Goal: Task Accomplishment & Management: Use online tool/utility

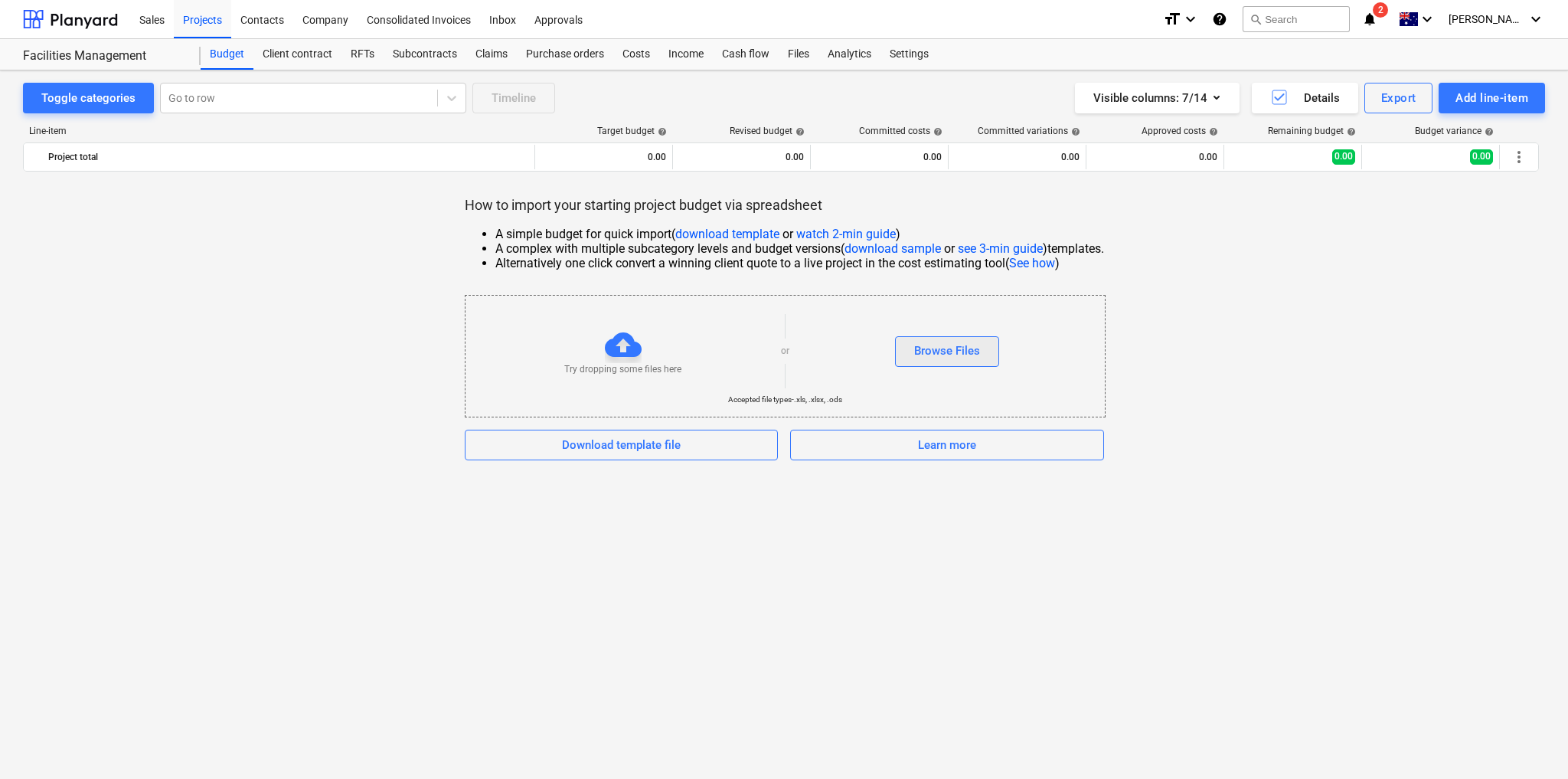
click at [968, 350] on div "Browse Files" at bounding box center [947, 350] width 66 height 20
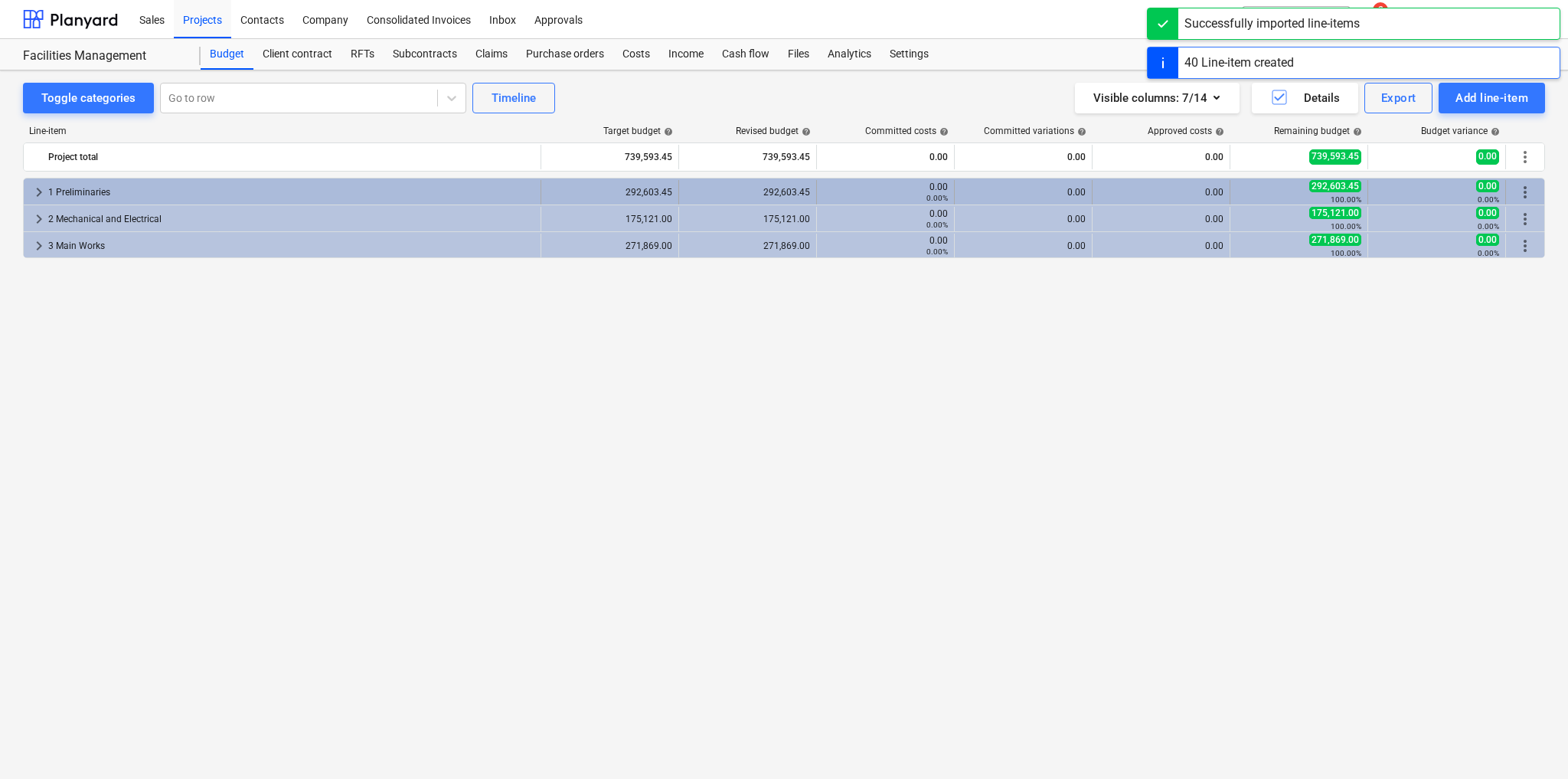
click at [35, 190] on span "keyboard_arrow_right" at bounding box center [38, 192] width 18 height 18
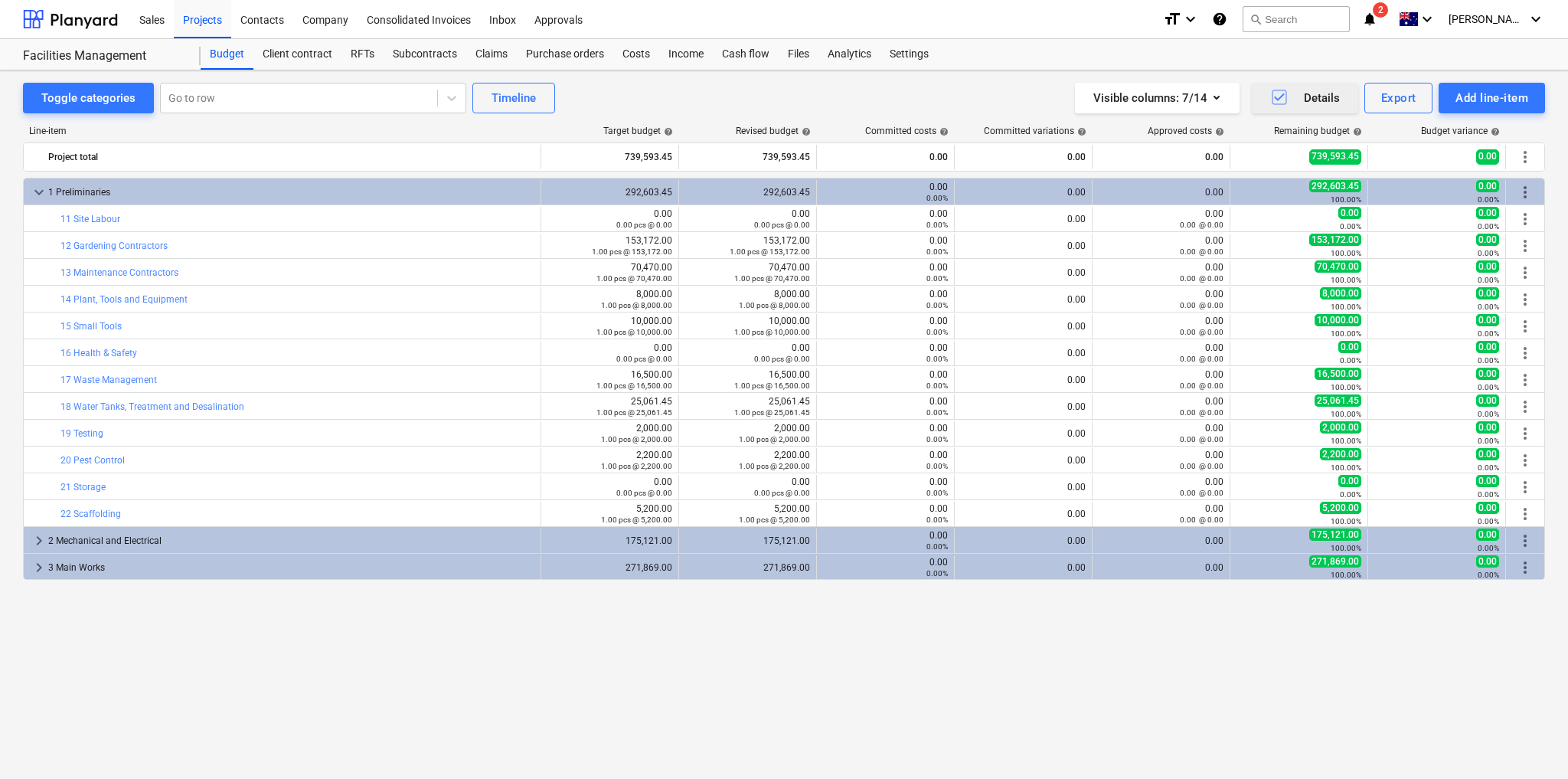
click at [1278, 99] on icon "button" at bounding box center [1279, 98] width 10 height 8
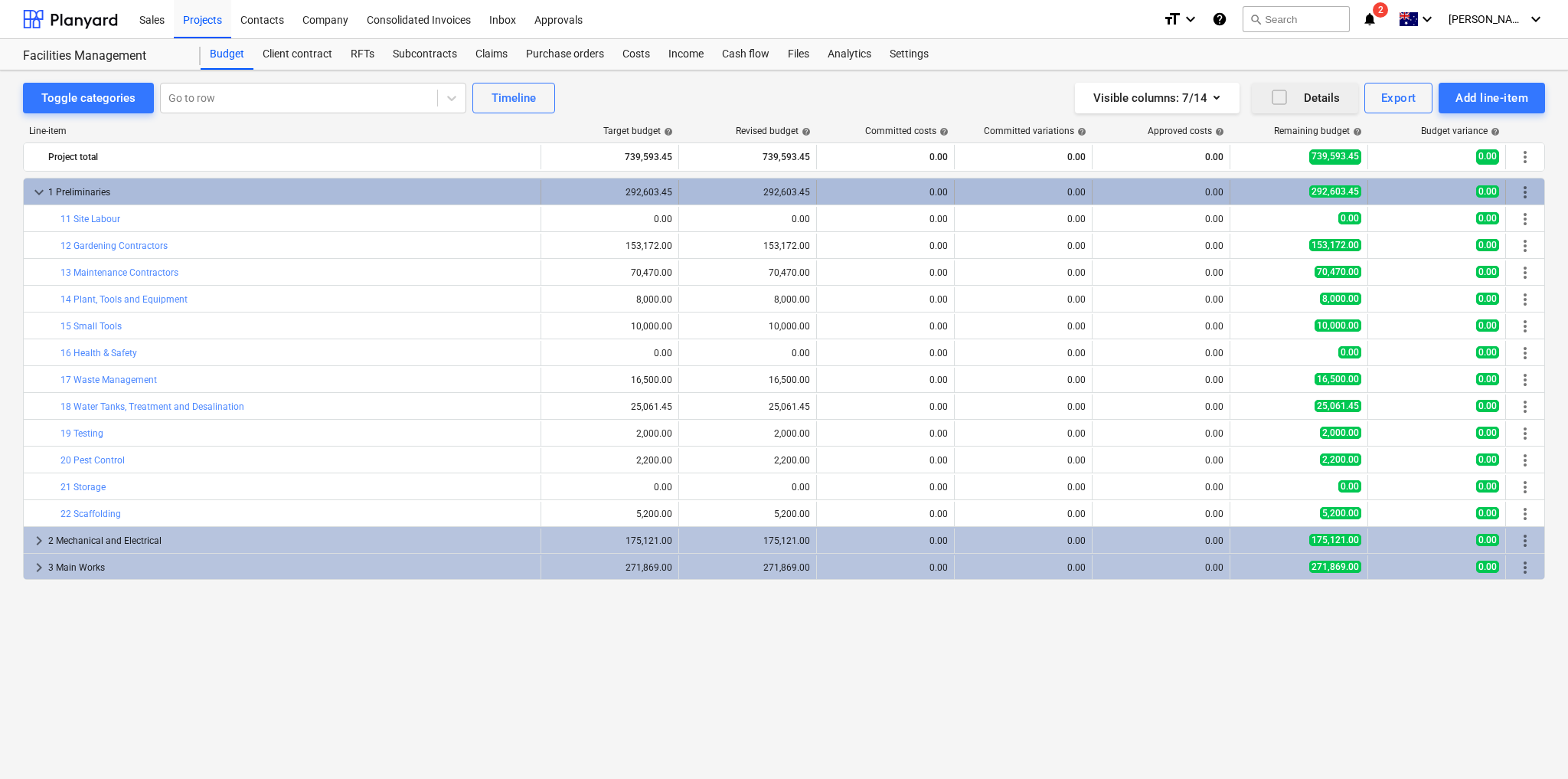
click at [652, 190] on div "292,603.45" at bounding box center [610, 192] width 125 height 10
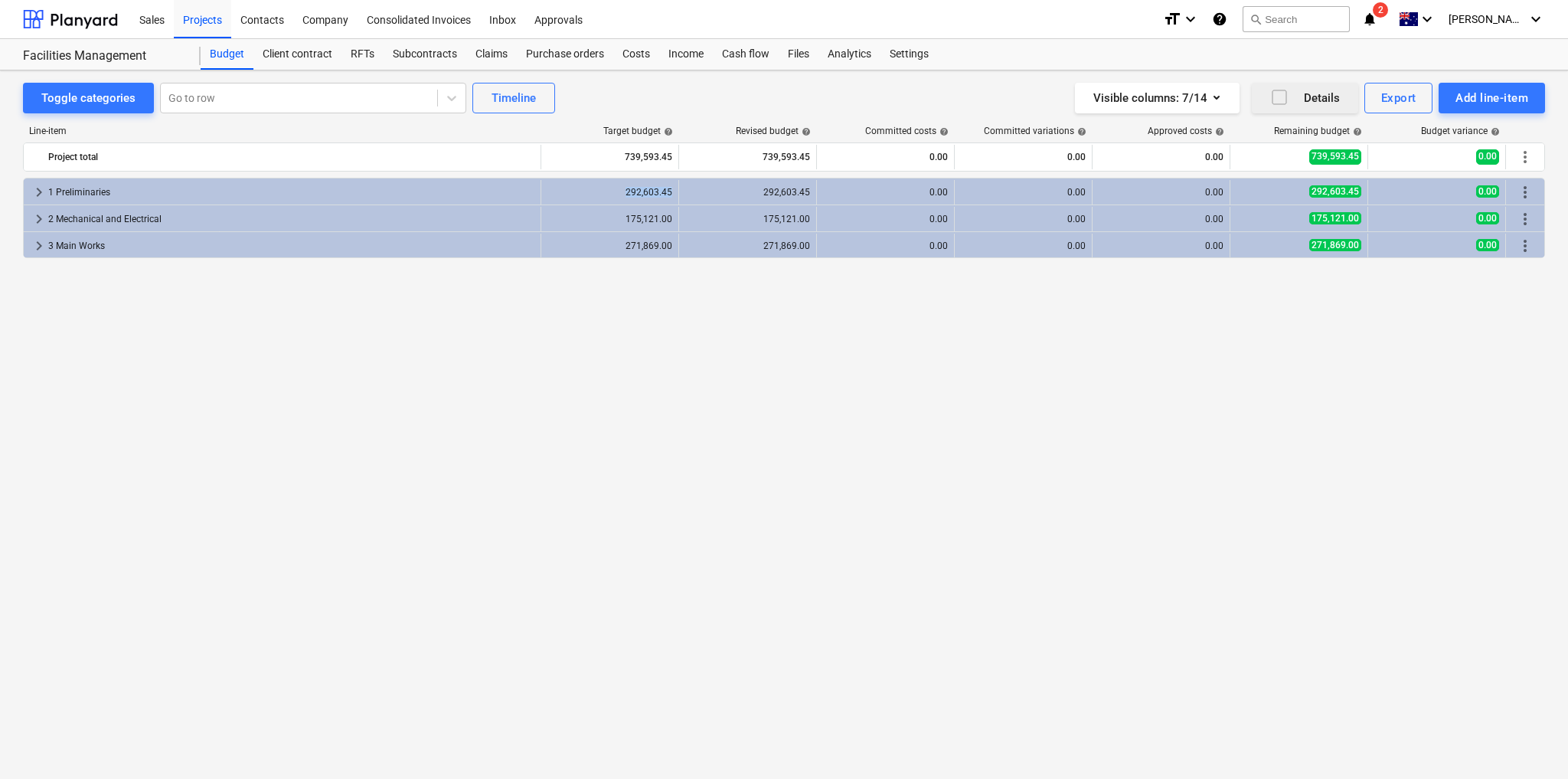
click at [652, 190] on div "292,603.45" at bounding box center [610, 192] width 125 height 10
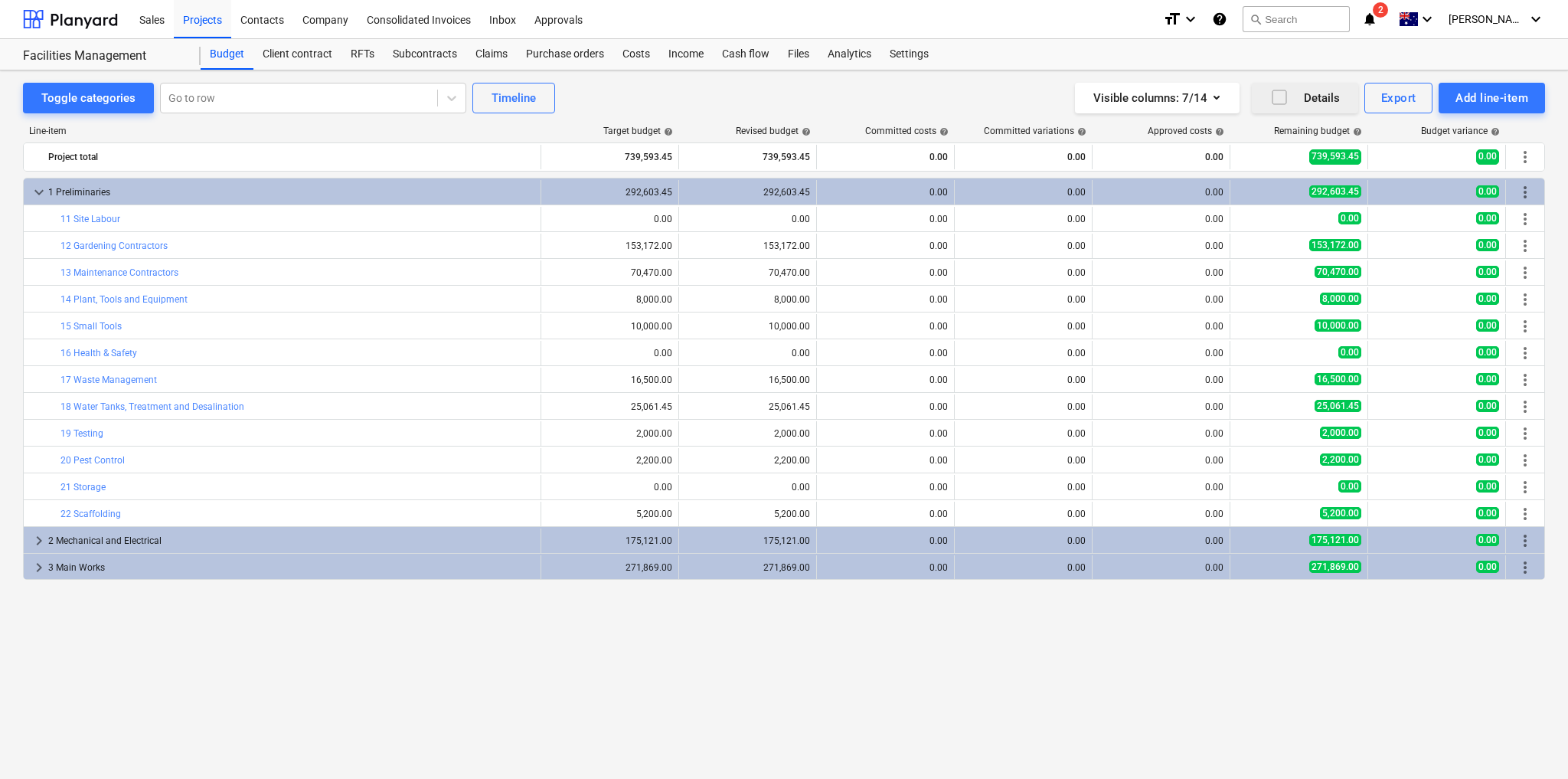
click at [652, 190] on div "292,603.45" at bounding box center [610, 192] width 125 height 10
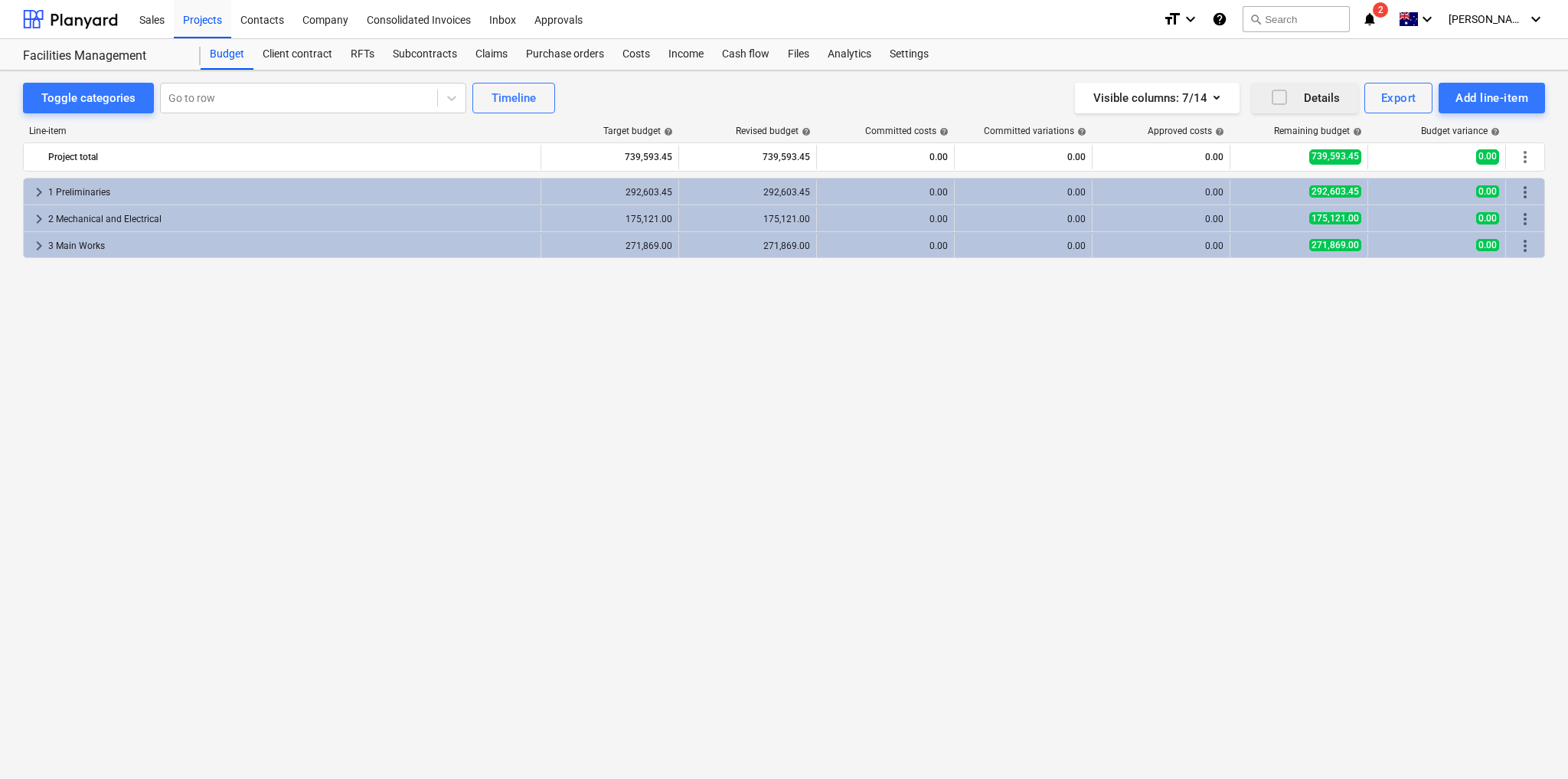
click at [652, 190] on div "292,603.45" at bounding box center [610, 192] width 125 height 10
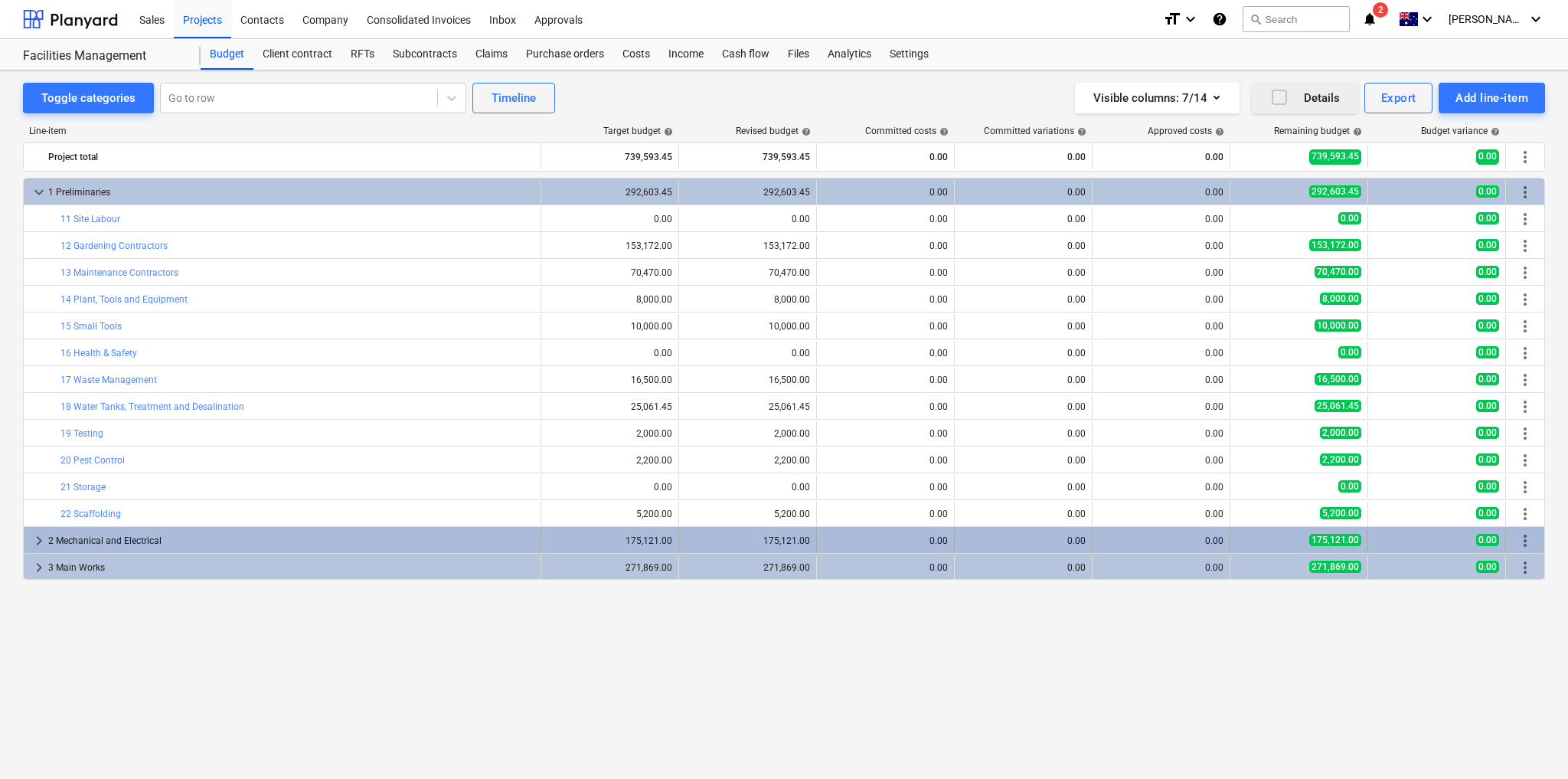
click at [35, 537] on span "keyboard_arrow_right" at bounding box center [38, 541] width 18 height 18
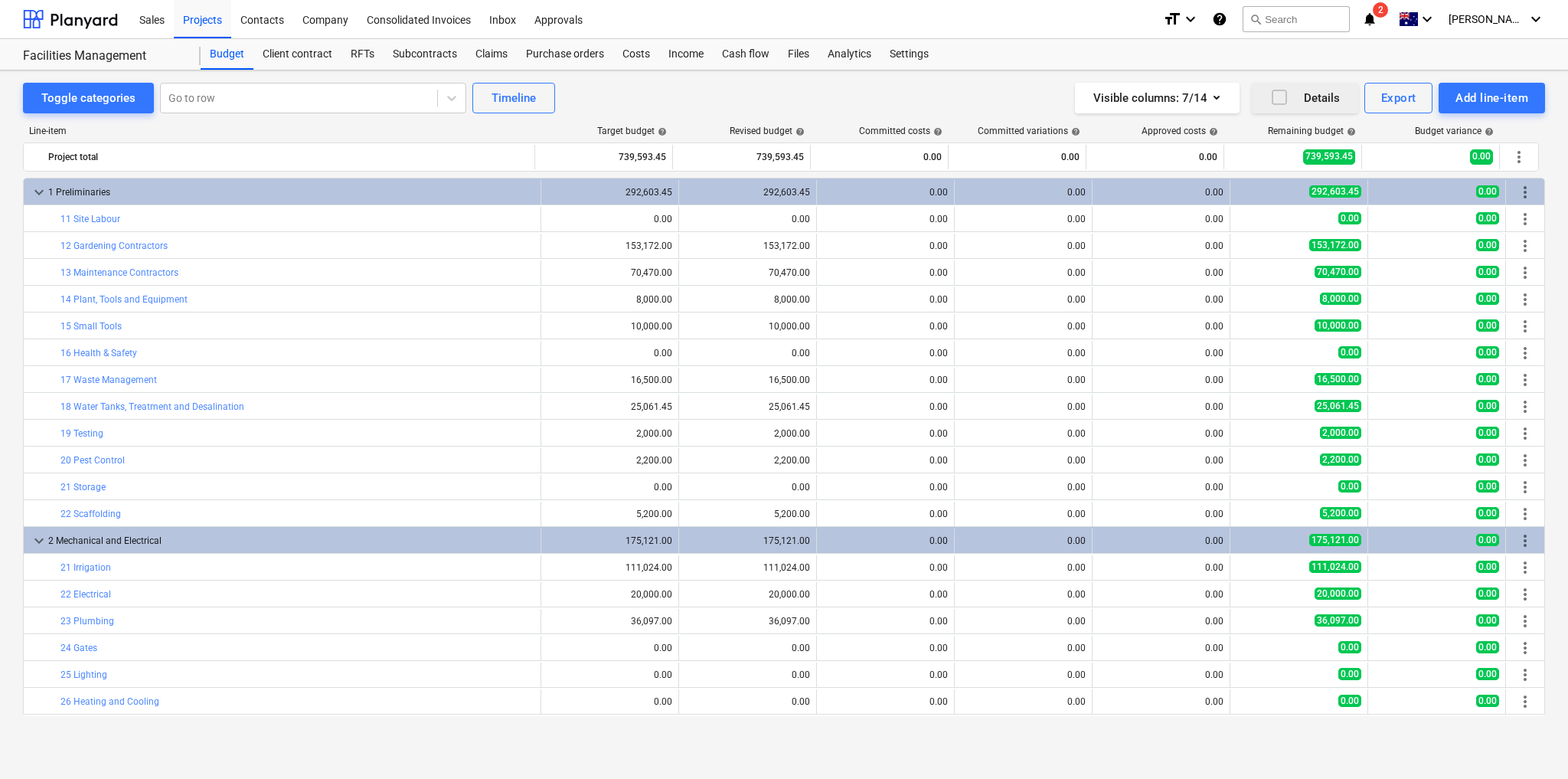
scroll to position [51, 0]
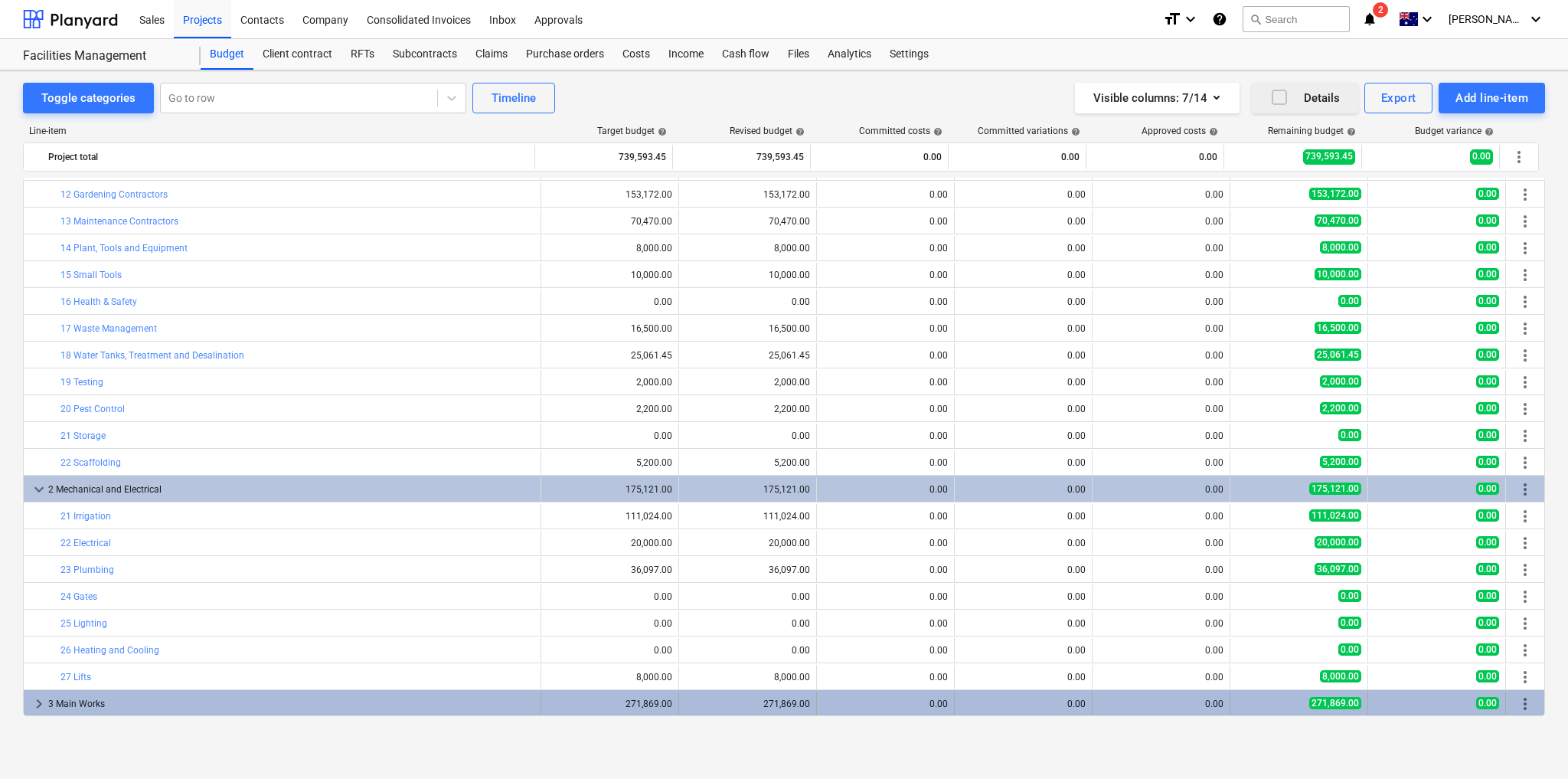
click at [40, 696] on span "keyboard_arrow_right" at bounding box center [38, 703] width 18 height 18
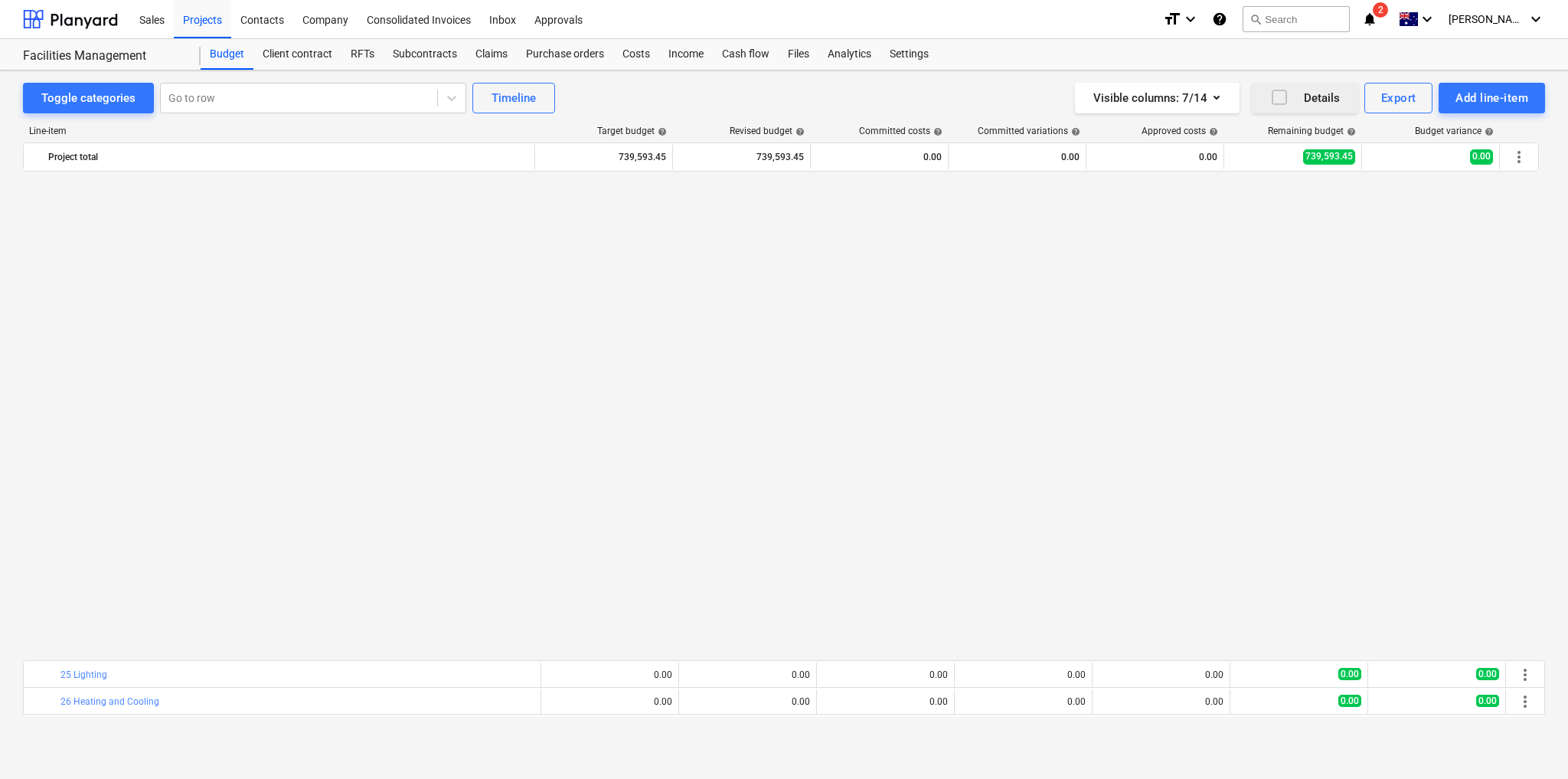
scroll to position [533, 0]
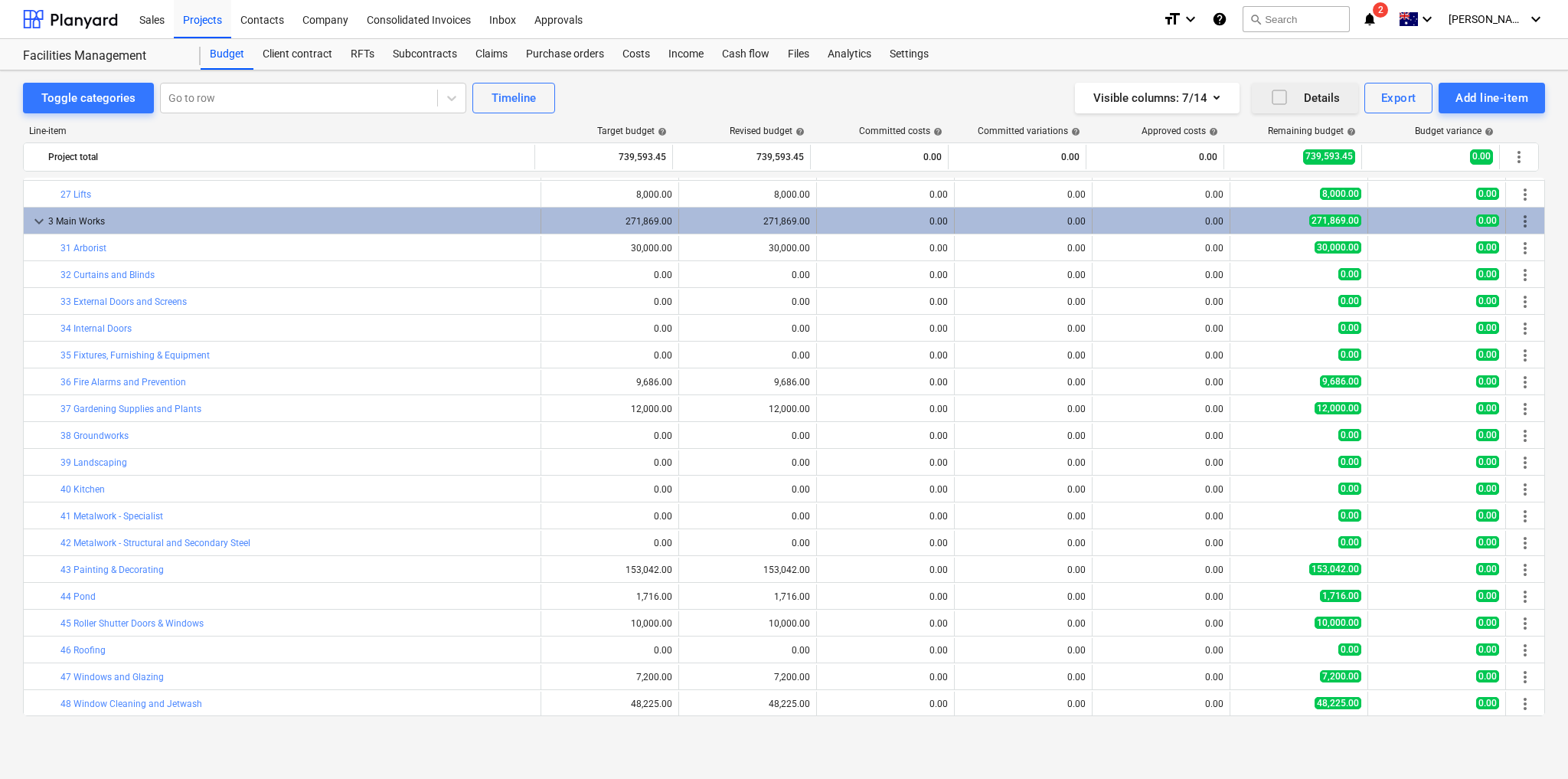
click at [35, 216] on span "keyboard_arrow_down" at bounding box center [38, 221] width 18 height 18
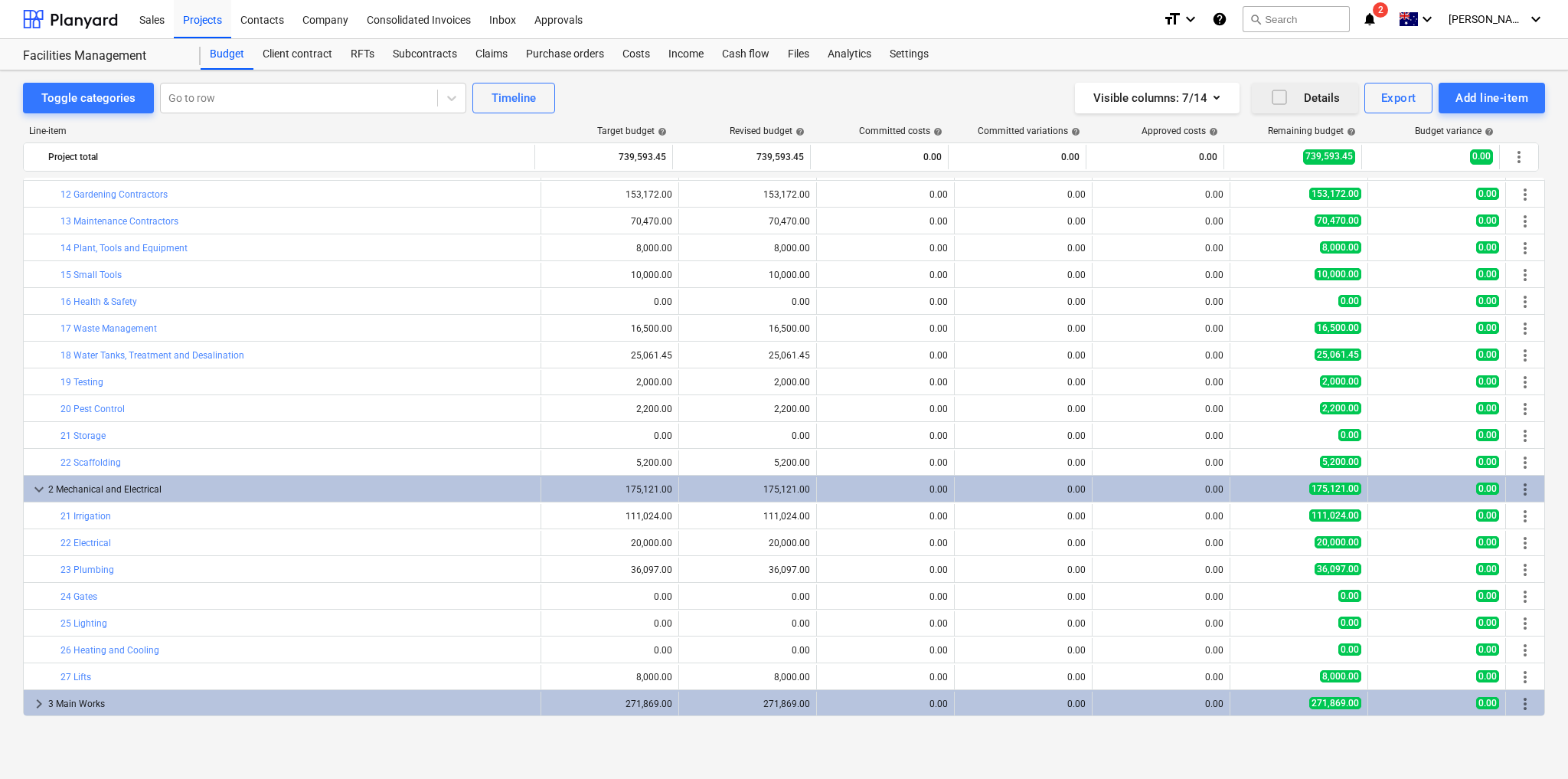
scroll to position [51, 0]
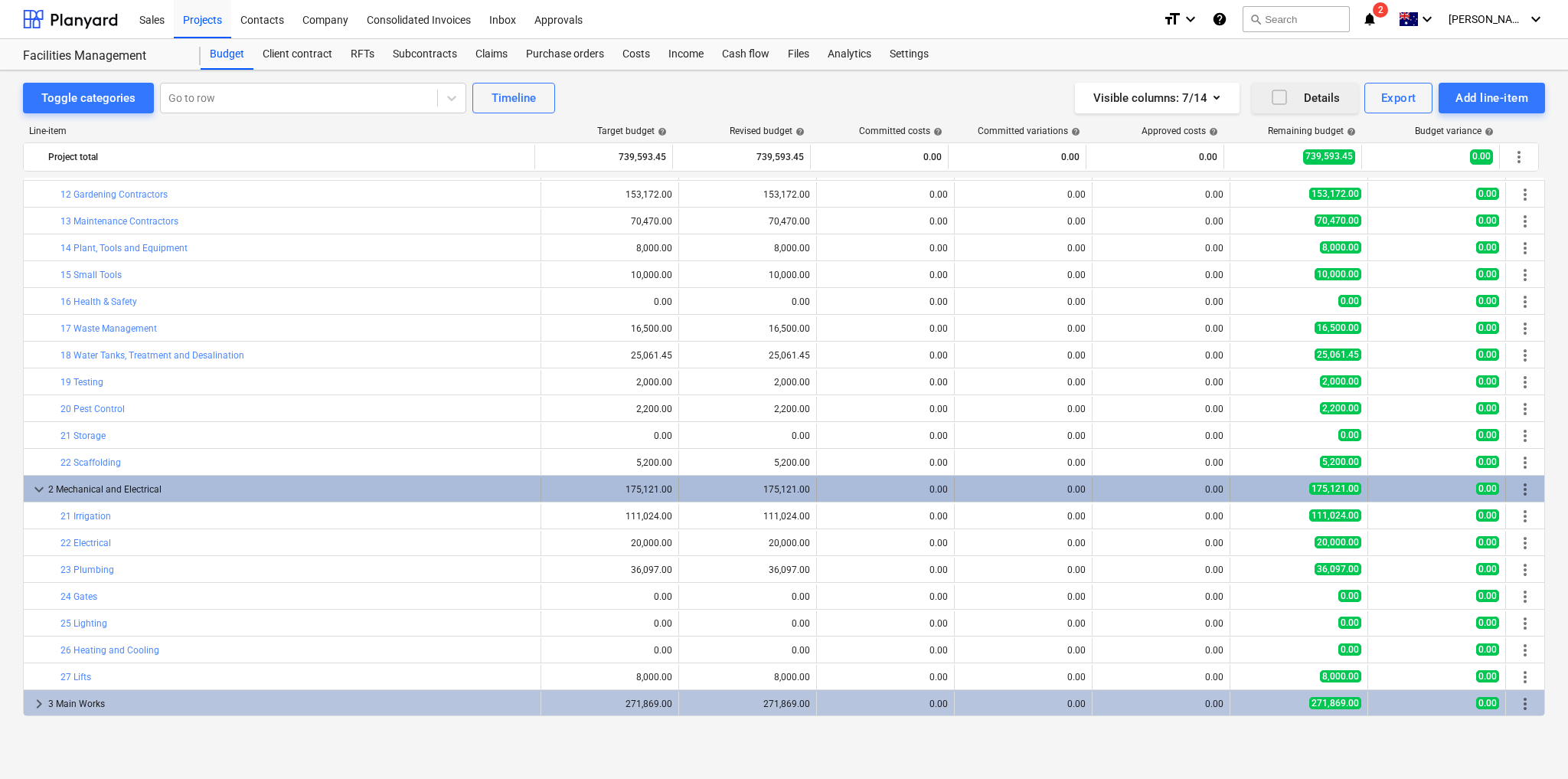
click at [33, 481] on span "keyboard_arrow_down" at bounding box center [38, 489] width 18 height 18
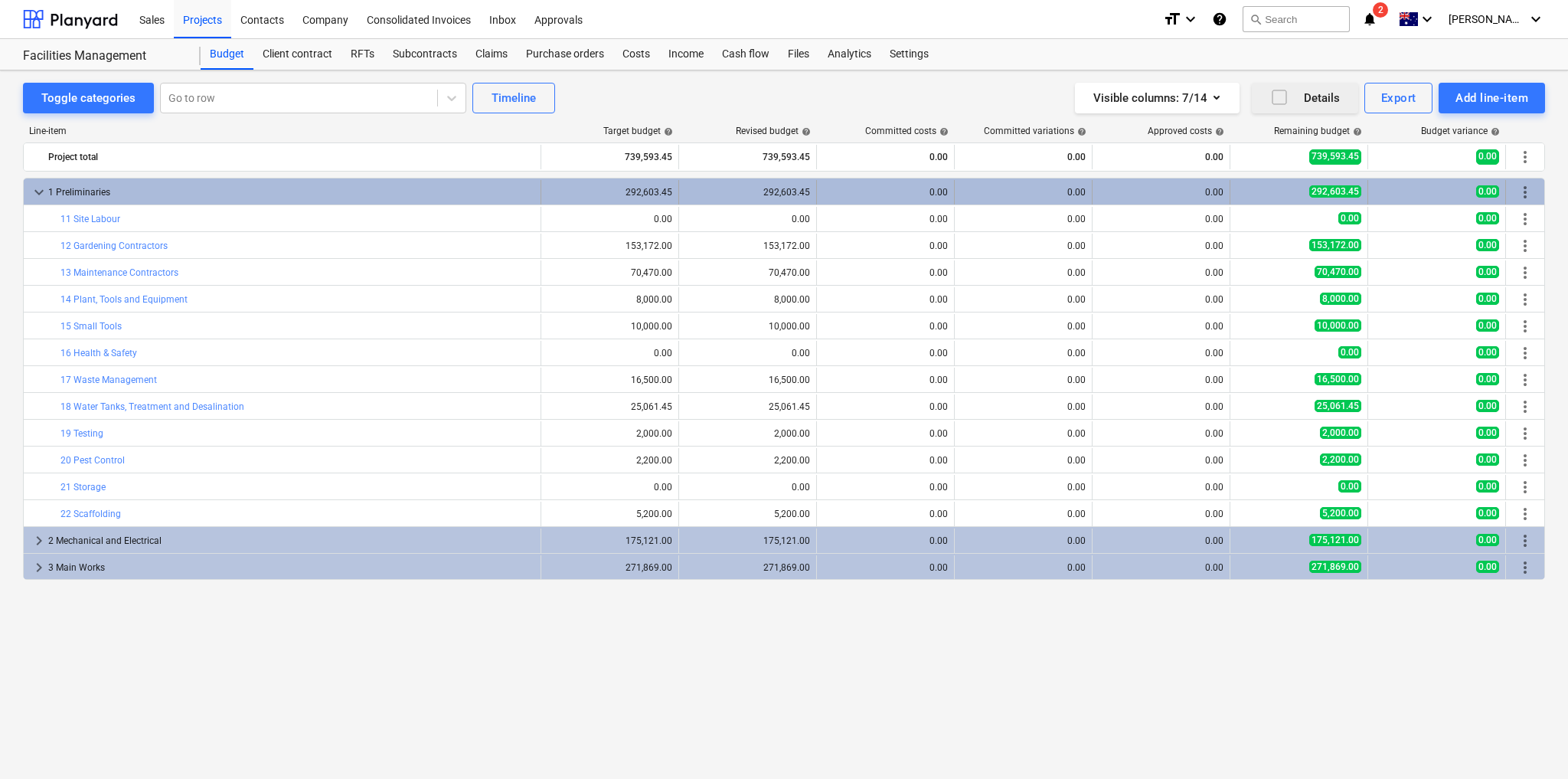
click at [35, 187] on span "keyboard_arrow_down" at bounding box center [38, 192] width 18 height 18
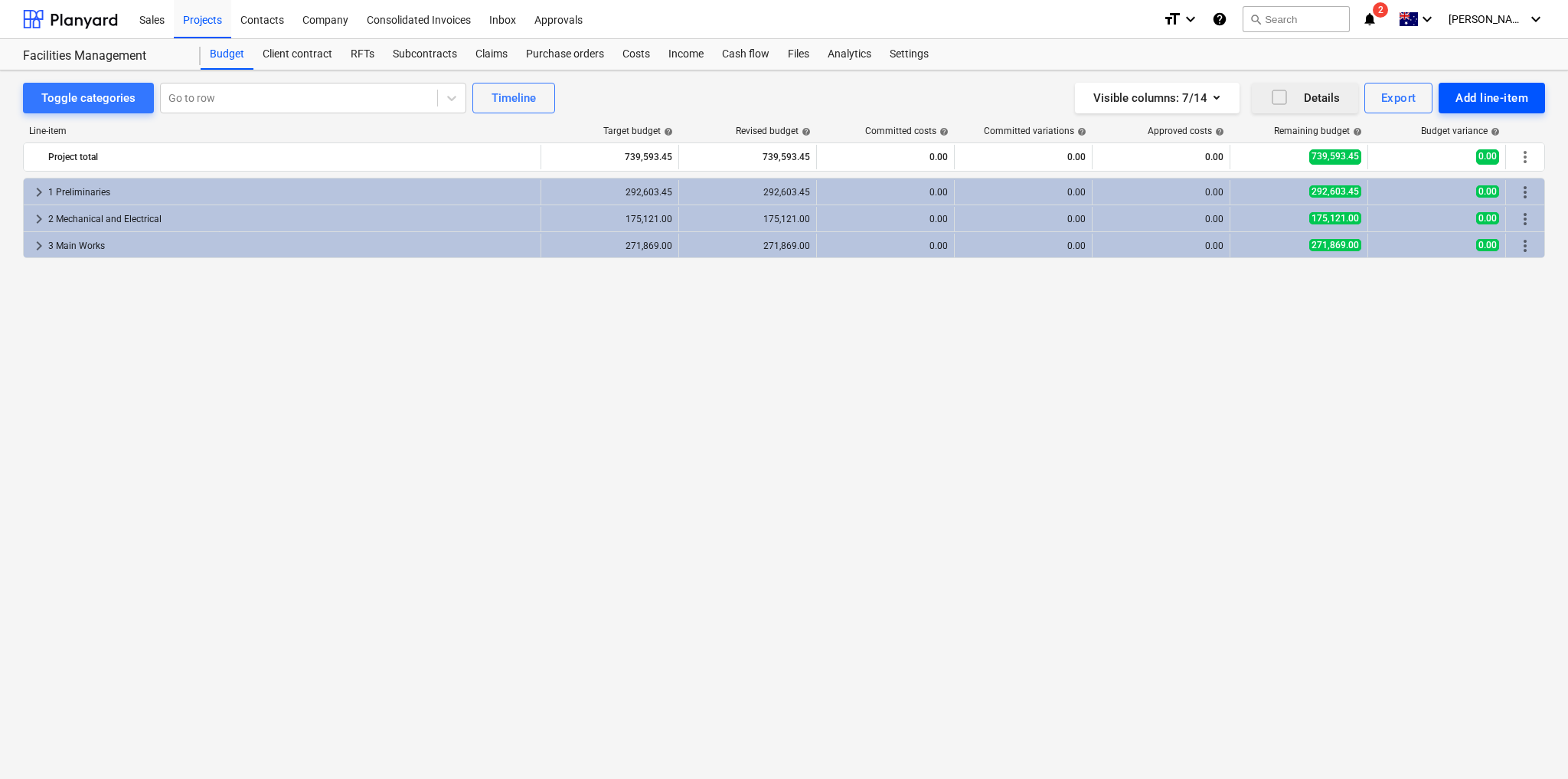
click at [1474, 98] on div "Add line-item" at bounding box center [1491, 98] width 73 height 20
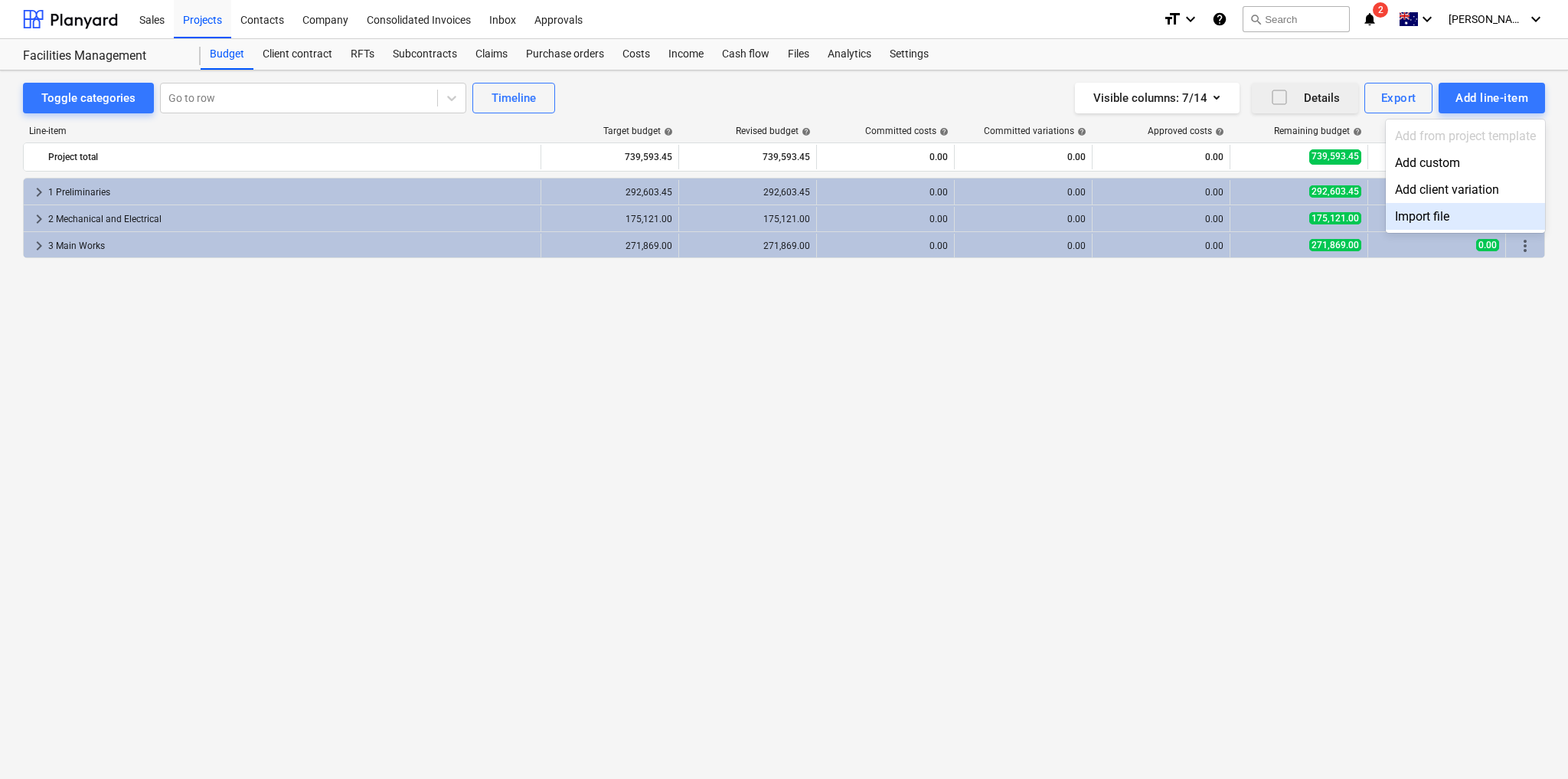
click at [1274, 400] on div at bounding box center [784, 390] width 1568 height 779
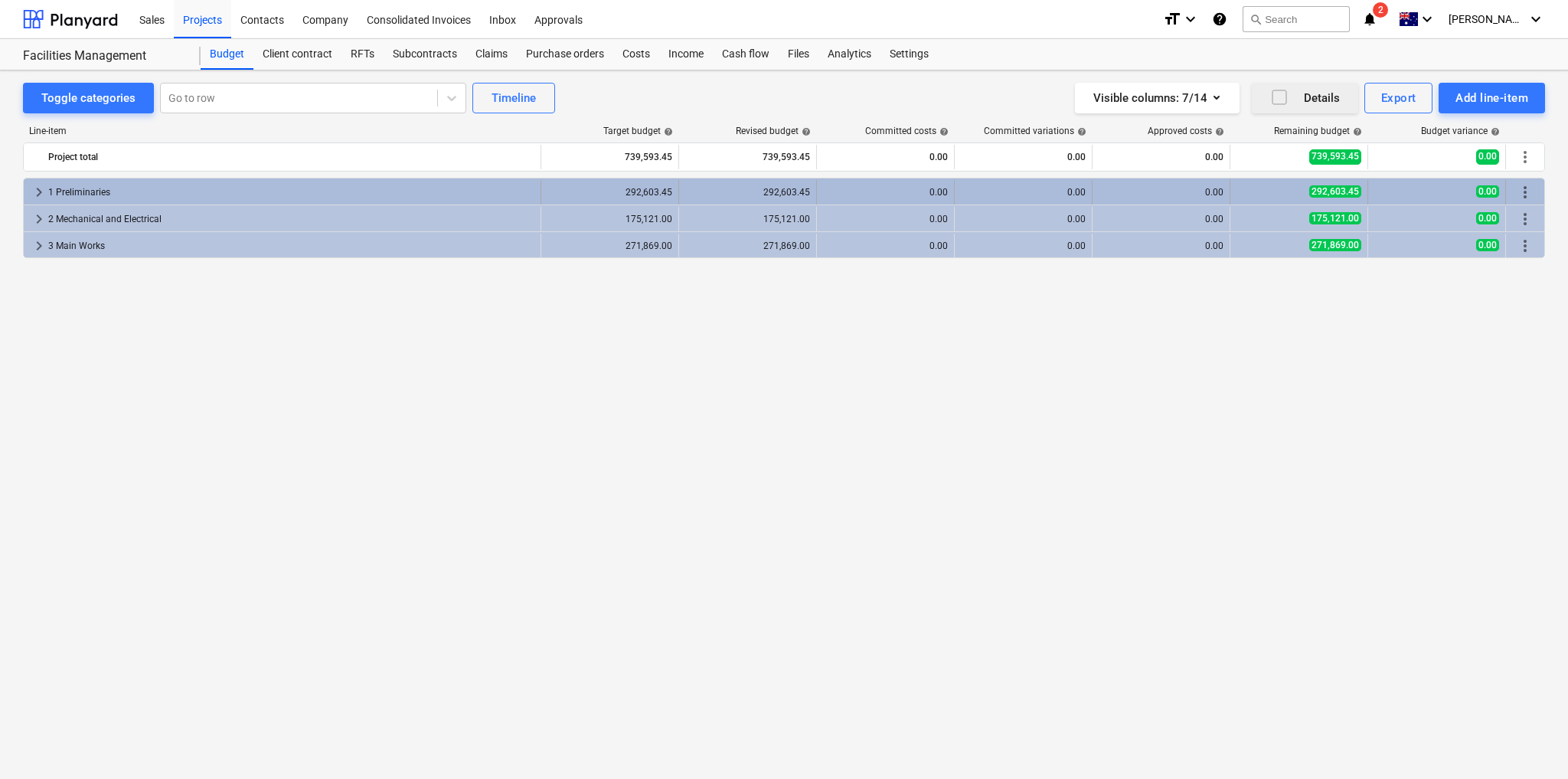
click at [39, 190] on span "keyboard_arrow_right" at bounding box center [38, 192] width 18 height 18
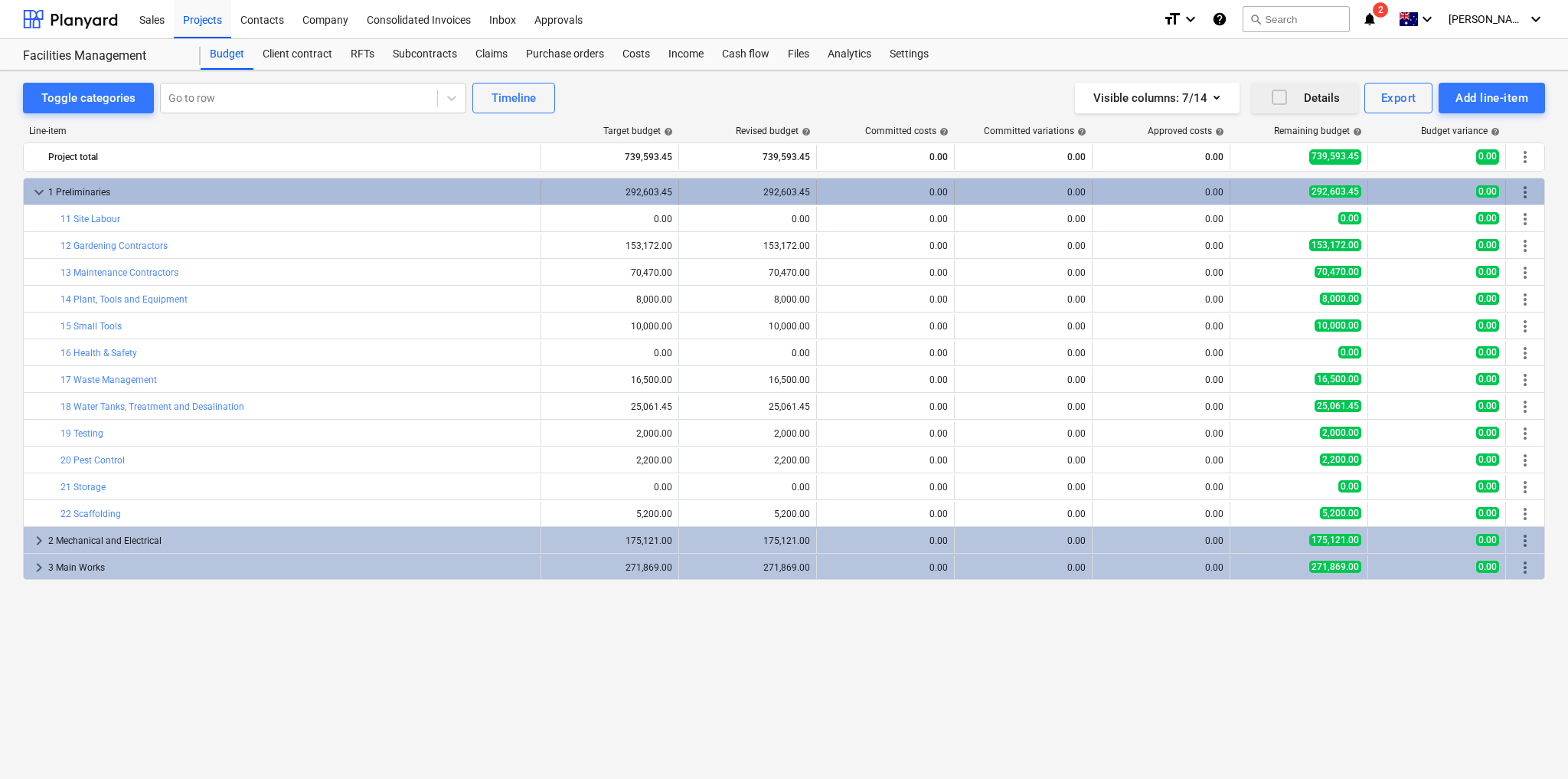
click at [38, 190] on span "keyboard_arrow_down" at bounding box center [38, 192] width 18 height 18
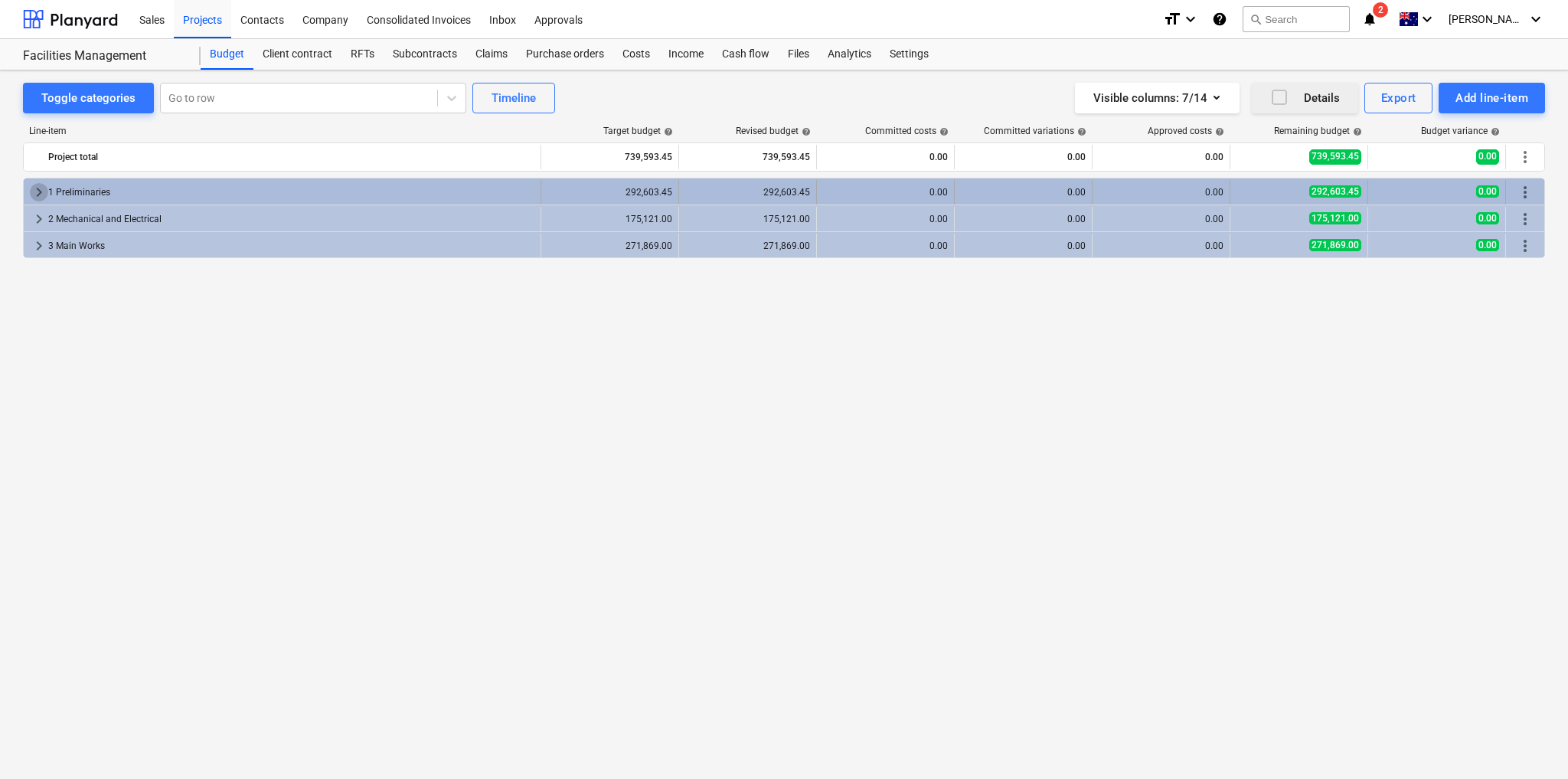
click at [38, 191] on span "keyboard_arrow_right" at bounding box center [38, 192] width 18 height 18
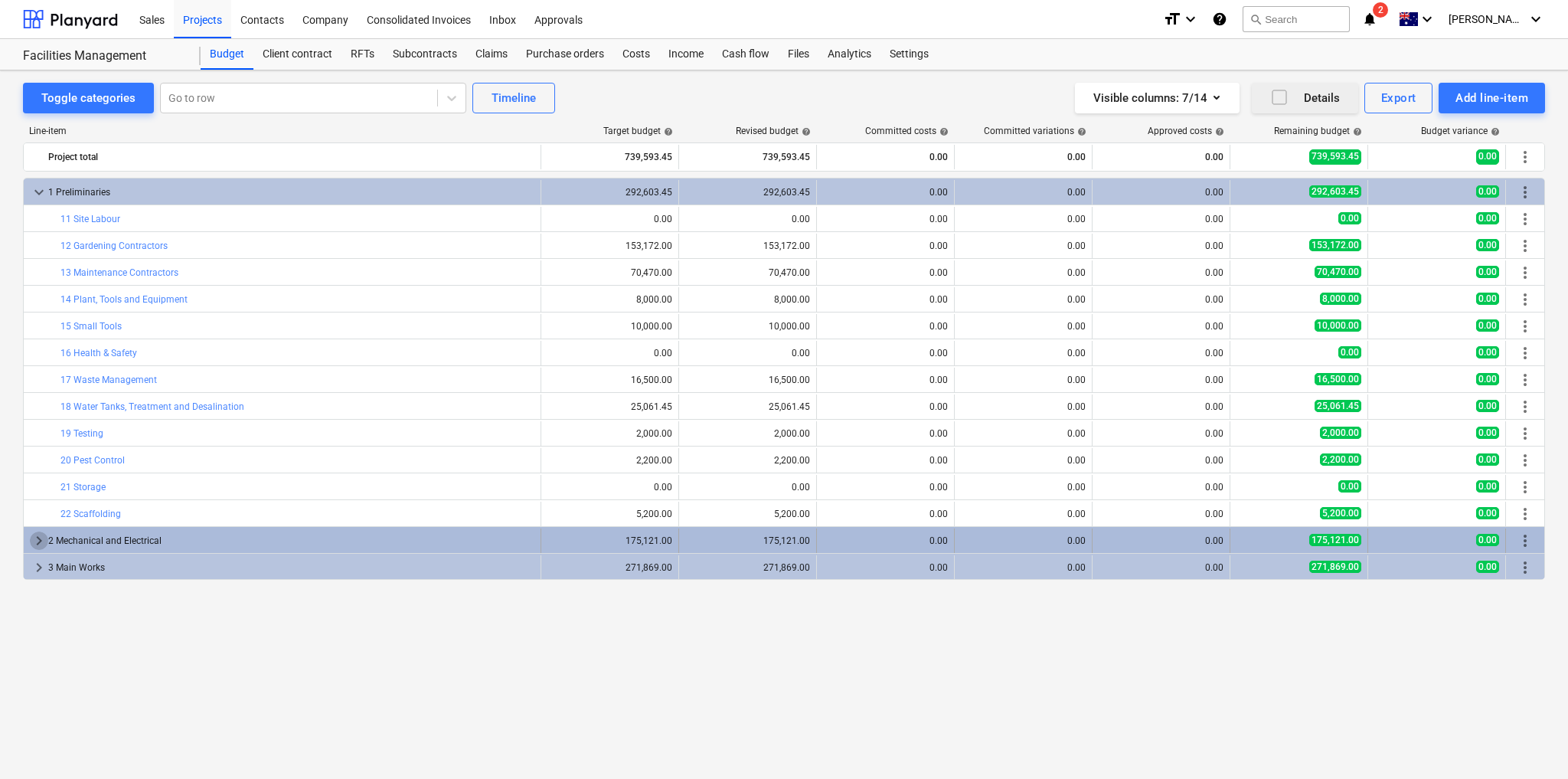
click at [38, 541] on span "keyboard_arrow_right" at bounding box center [38, 541] width 18 height 18
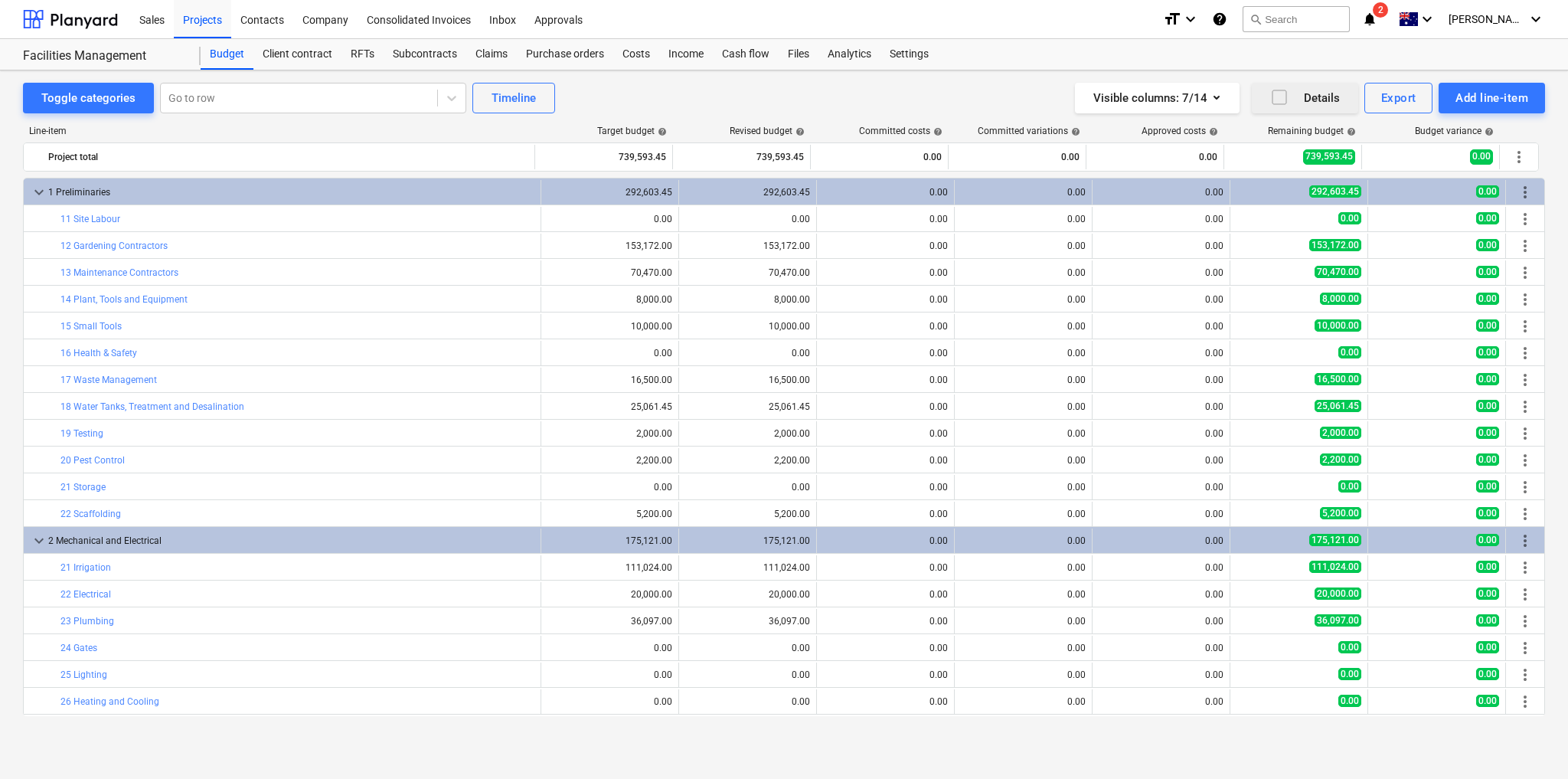
scroll to position [51, 0]
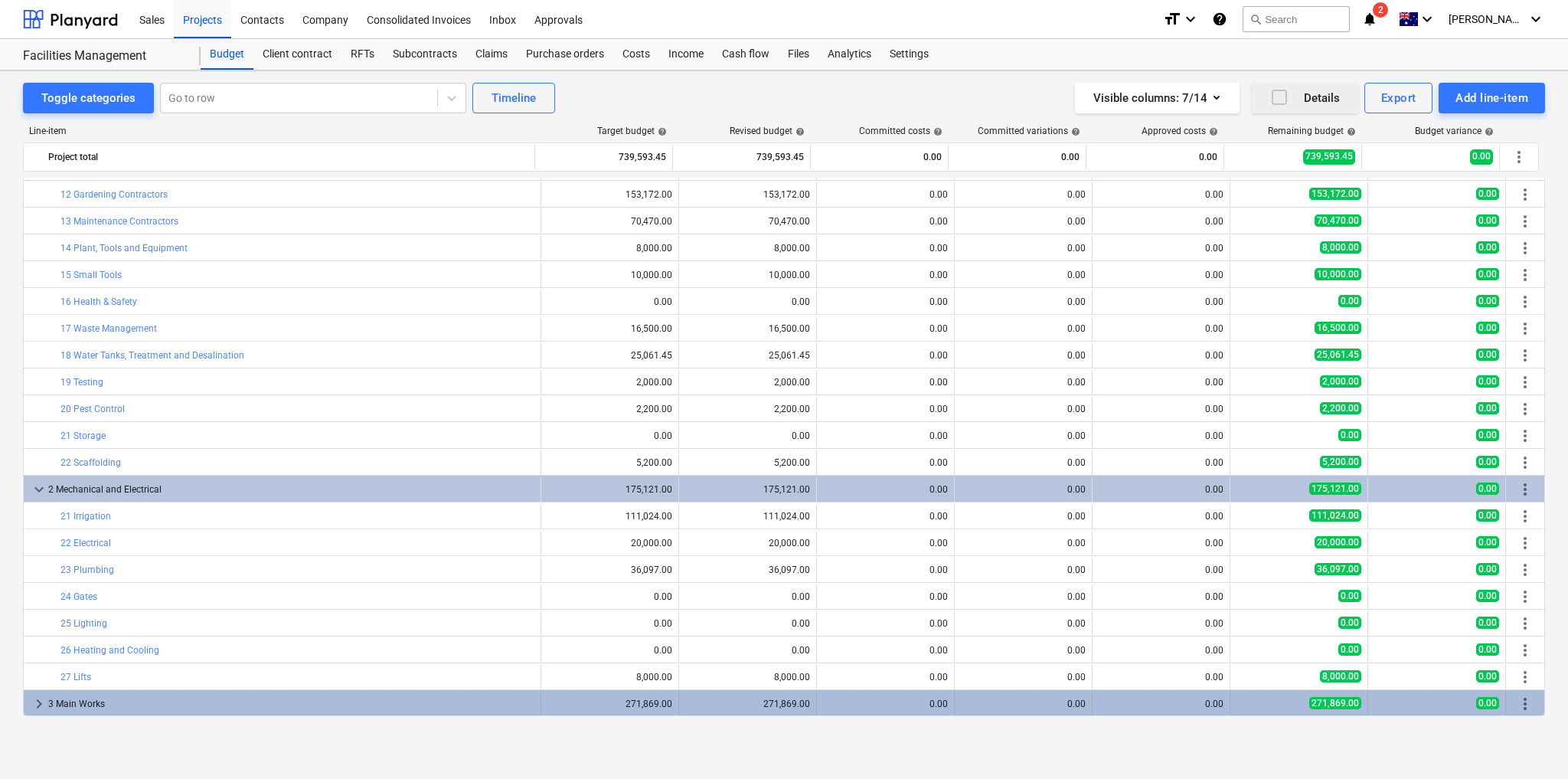
click at [37, 698] on span "keyboard_arrow_right" at bounding box center [38, 703] width 18 height 18
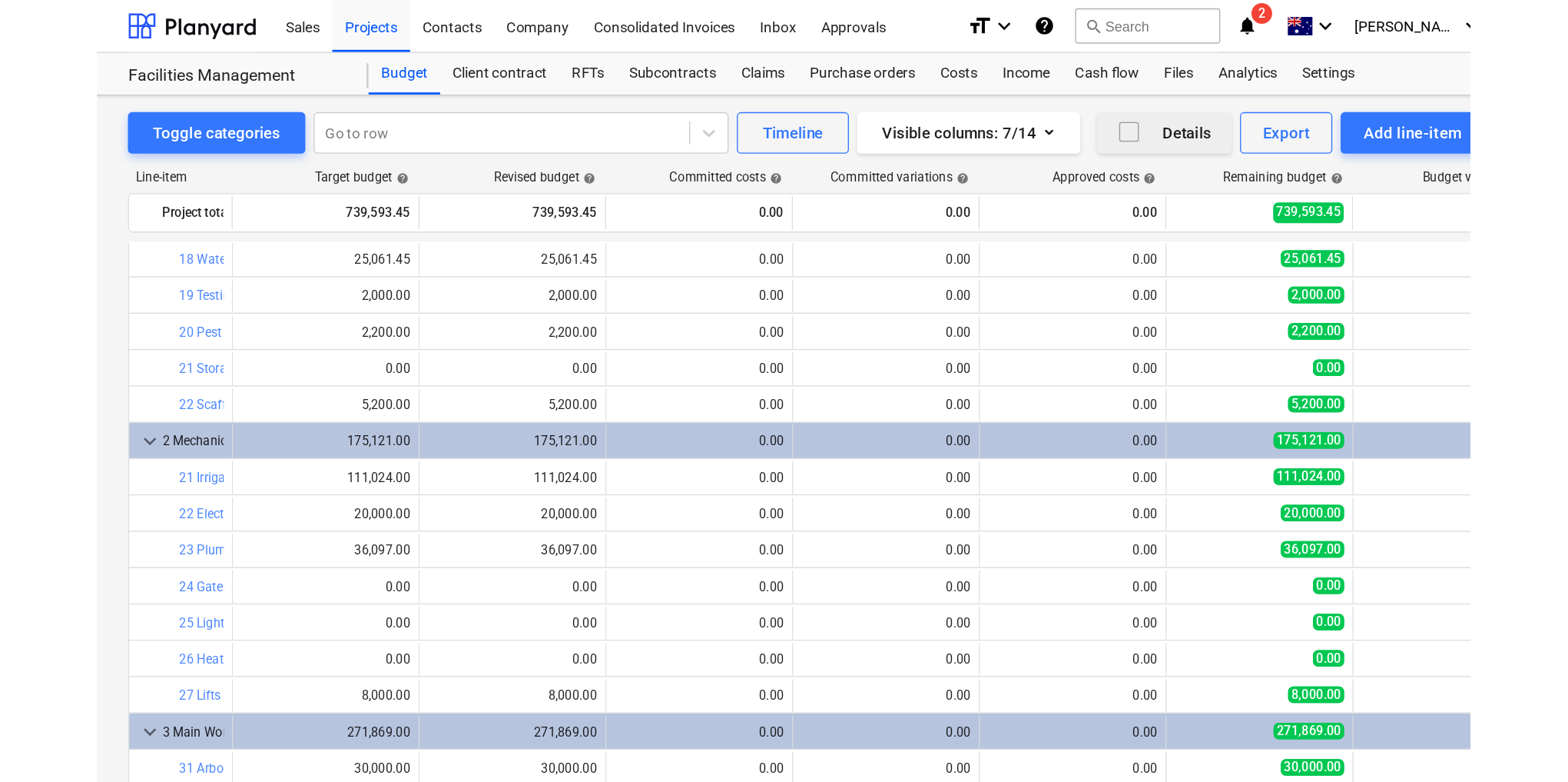
scroll to position [0, 0]
